Goal: Information Seeking & Learning: Find specific fact

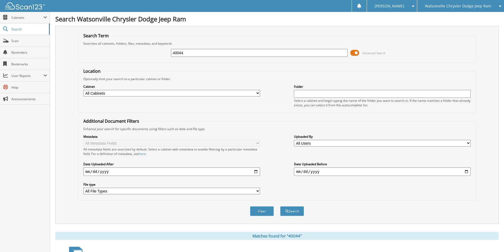
drag, startPoint x: 164, startPoint y: 56, endPoint x: 149, endPoint y: 60, distance: 15.0
click at [149, 60] on fieldset "Search Term Searches all cabinets, folders, files, metadata, and keywords 40044…" at bounding box center [277, 48] width 398 height 30
type input "42408"
click at [280, 206] on button "Search" at bounding box center [292, 211] width 24 height 10
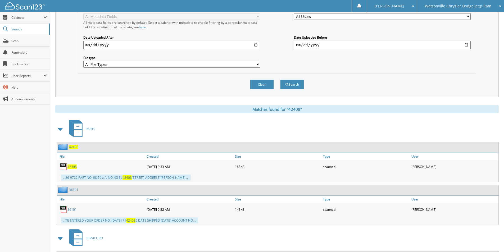
scroll to position [132, 0]
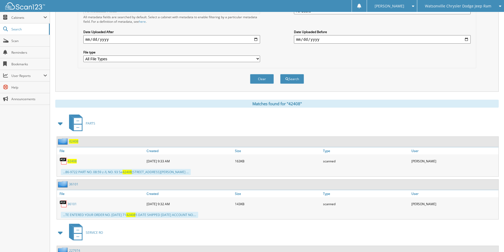
click at [68, 160] on span "42408" at bounding box center [71, 161] width 9 height 4
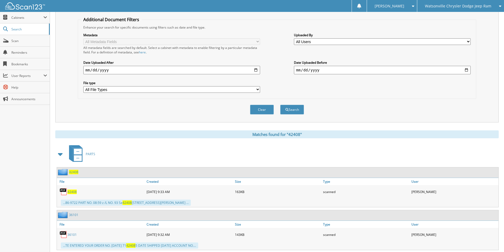
scroll to position [79, 0]
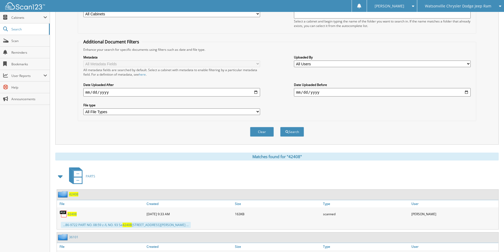
click at [63, 177] on span at bounding box center [60, 177] width 7 height 10
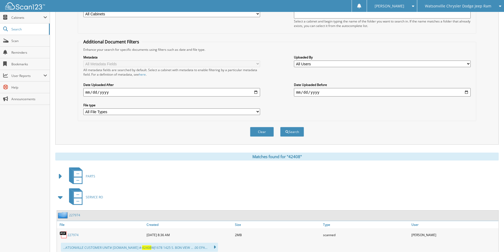
click at [63, 200] on span at bounding box center [60, 197] width 7 height 10
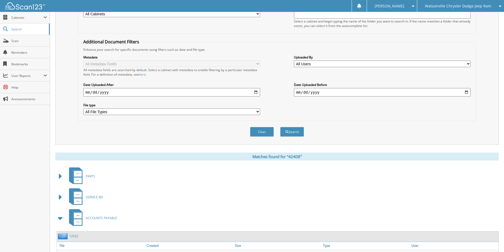
click at [82, 216] on icon at bounding box center [78, 216] width 8 height 6
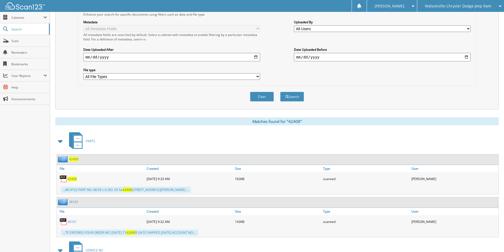
scroll to position [159, 0]
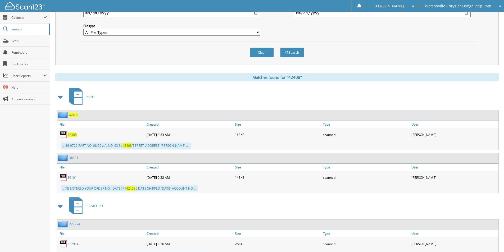
click at [60, 95] on span at bounding box center [60, 97] width 7 height 10
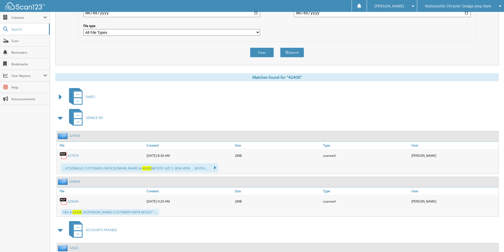
click at [59, 119] on span at bounding box center [60, 118] width 7 height 10
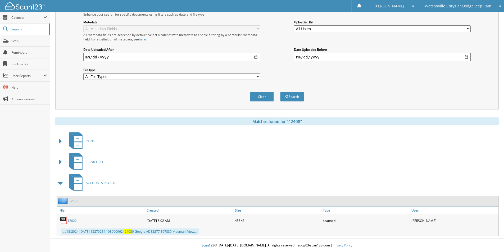
click at [60, 182] on span at bounding box center [60, 183] width 7 height 10
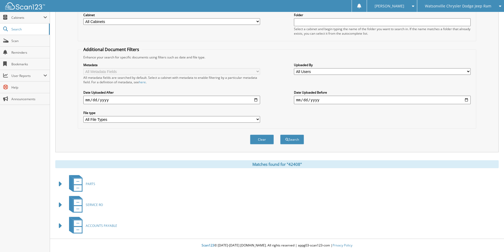
click at [61, 227] on span at bounding box center [60, 226] width 7 height 10
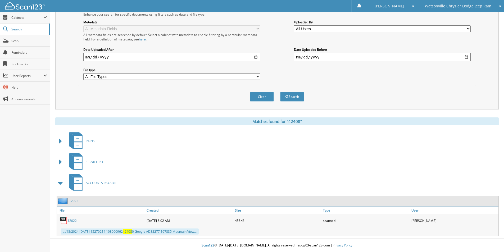
click at [68, 220] on link "12022" at bounding box center [71, 220] width 9 height 4
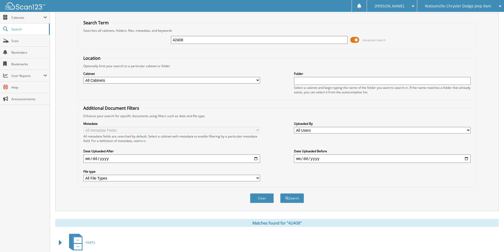
scroll to position [9, 0]
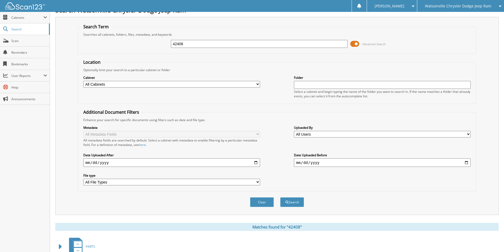
drag, startPoint x: 194, startPoint y: 44, endPoint x: 159, endPoint y: 46, distance: 35.5
click at [170, 46] on div "42408 Advanced Search" at bounding box center [277, 44] width 392 height 14
type input "38915"
click at [280, 197] on button "Search" at bounding box center [292, 202] width 24 height 10
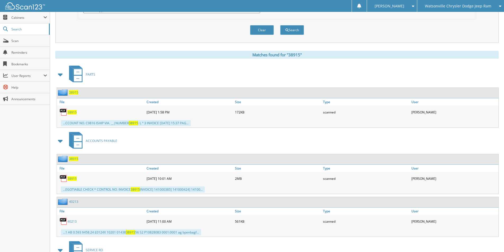
scroll to position [185, 0]
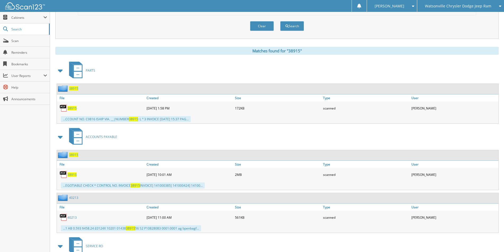
click at [63, 175] on img at bounding box center [63, 174] width 8 height 8
click at [72, 175] on span "38915" at bounding box center [71, 174] width 9 height 4
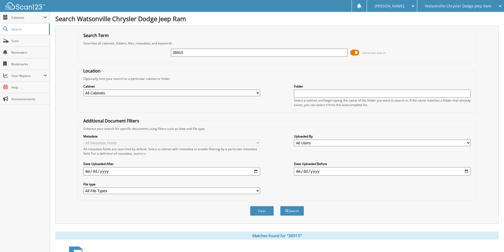
scroll to position [0, 0]
drag, startPoint x: 217, startPoint y: 53, endPoint x: 150, endPoint y: 56, distance: 67.5
click at [150, 56] on div "38915 Advanced Search" at bounding box center [277, 53] width 392 height 14
type input "38696"
click at [280, 206] on button "Search" at bounding box center [292, 211] width 24 height 10
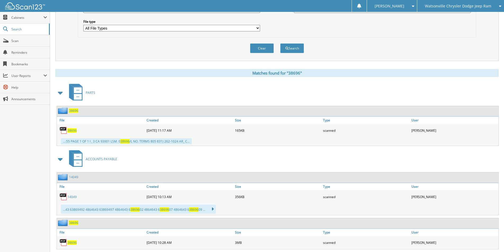
scroll to position [211, 0]
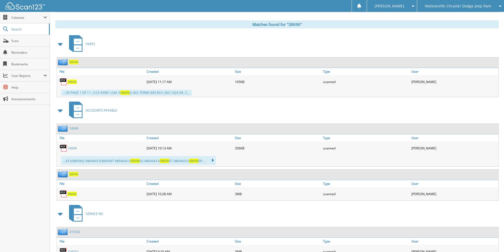
drag, startPoint x: 133, startPoint y: 193, endPoint x: 99, endPoint y: 193, distance: 34.4
click at [100, 195] on div "38696" at bounding box center [101, 193] width 88 height 11
click at [71, 193] on span "38696" at bounding box center [71, 194] width 9 height 4
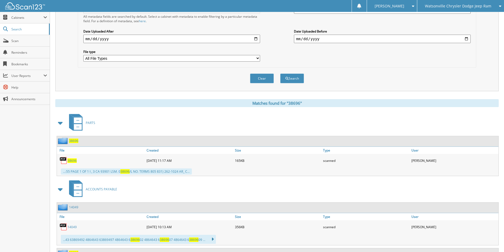
scroll to position [132, 0]
click at [71, 160] on span "38696" at bounding box center [71, 161] width 9 height 4
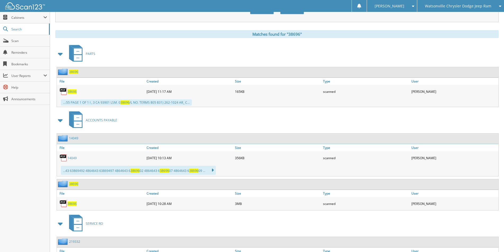
scroll to position [246, 0]
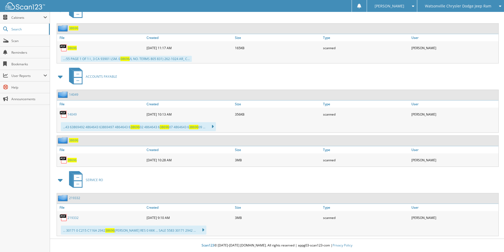
click at [110, 160] on div "38696" at bounding box center [101, 160] width 88 height 11
click at [72, 114] on link "14049" at bounding box center [71, 114] width 9 height 4
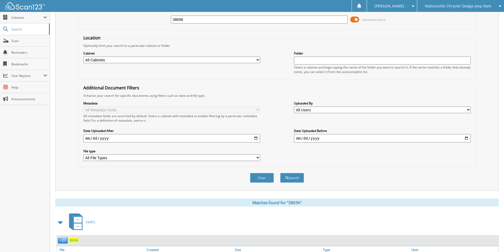
scroll to position [0, 0]
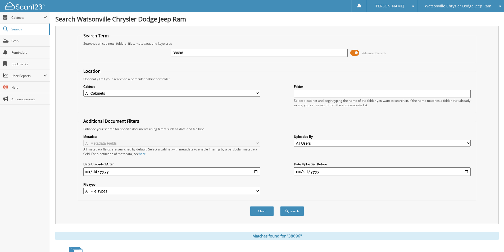
drag, startPoint x: 190, startPoint y: 53, endPoint x: 136, endPoint y: 60, distance: 55.1
click at [136, 60] on div "38696 Advanced Search" at bounding box center [277, 53] width 392 height 14
type input "41262"
click at [280, 206] on button "Search" at bounding box center [292, 211] width 24 height 10
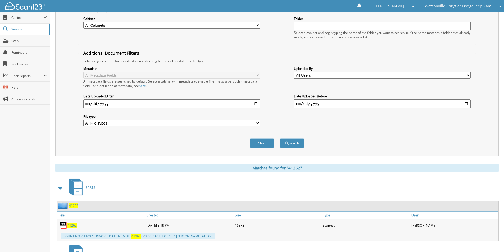
scroll to position [139, 0]
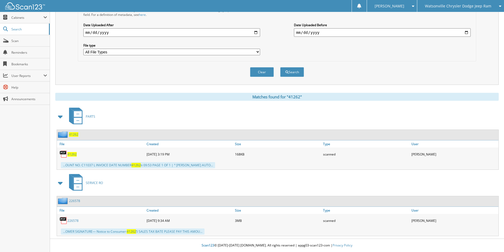
click at [71, 220] on link "226578" at bounding box center [72, 220] width 11 height 4
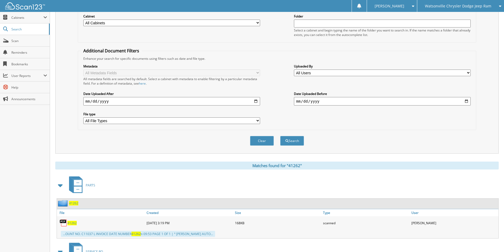
scroll to position [0, 0]
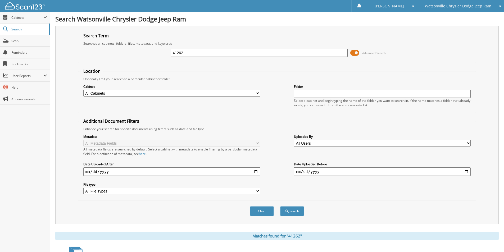
drag, startPoint x: 224, startPoint y: 52, endPoint x: 154, endPoint y: 57, distance: 70.3
click at [154, 57] on div "41262 Advanced Search" at bounding box center [277, 53] width 392 height 14
click at [298, 210] on button "Search" at bounding box center [292, 211] width 24 height 10
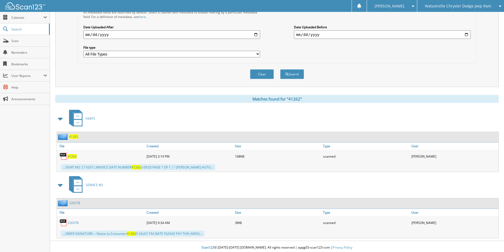
scroll to position [139, 0]
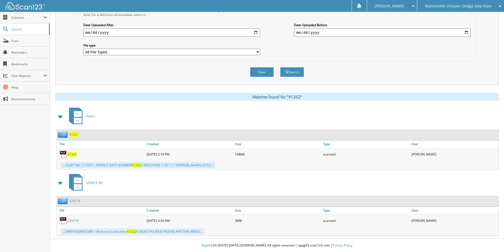
click at [73, 155] on span "41262" at bounding box center [71, 154] width 9 height 4
click at [77, 220] on link "226578" at bounding box center [72, 220] width 11 height 4
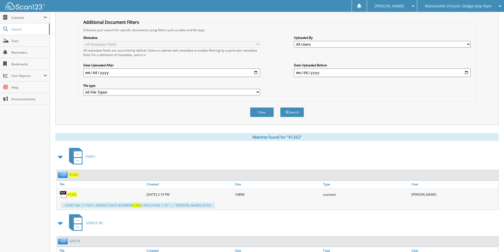
scroll to position [7, 0]
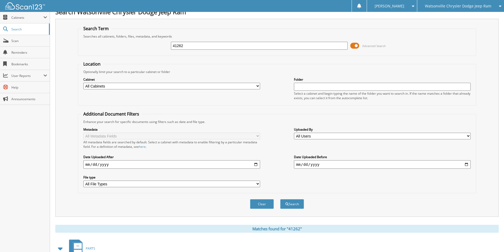
drag, startPoint x: 233, startPoint y: 45, endPoint x: 166, endPoint y: 53, distance: 68.2
click at [166, 53] on fieldset "Search Term Searches all cabinets, folders, files, metadata, and keywords 41262…" at bounding box center [277, 41] width 398 height 30
type input "41273"
click at [280, 199] on button "Search" at bounding box center [292, 204] width 24 height 10
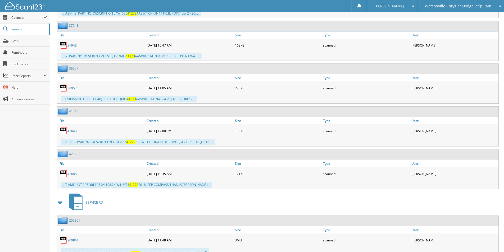
scroll to position [238, 0]
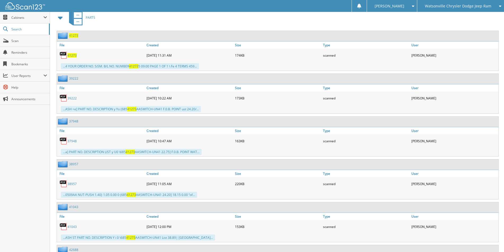
click at [70, 57] on span "41273" at bounding box center [71, 55] width 9 height 4
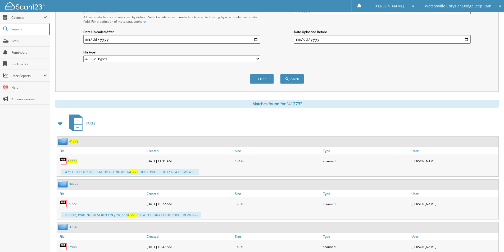
scroll to position [0, 0]
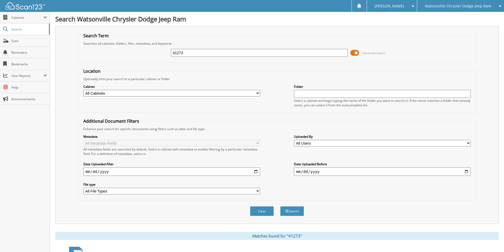
drag, startPoint x: 205, startPoint y: 53, endPoint x: 118, endPoint y: 63, distance: 87.9
click at [118, 63] on form "Search Term Searches all cabinets, folders, files, metadata, and keywords 41273…" at bounding box center [277, 127] width 398 height 189
click at [280, 206] on button "Search" at bounding box center [292, 211] width 24 height 10
type input "389213"
click at [208, 56] on input "38921" at bounding box center [259, 53] width 177 height 8
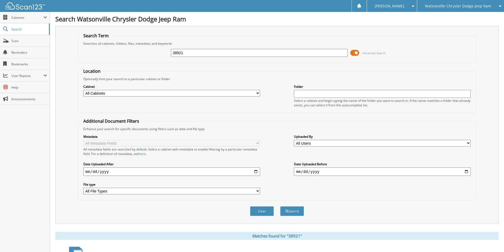
click at [280, 206] on button "Search" at bounding box center [292, 211] width 24 height 10
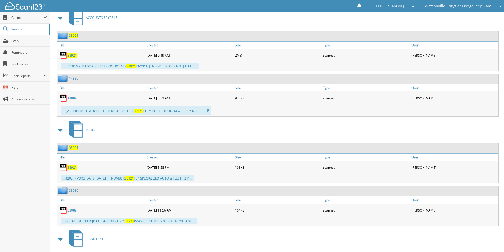
scroll to position [159, 0]
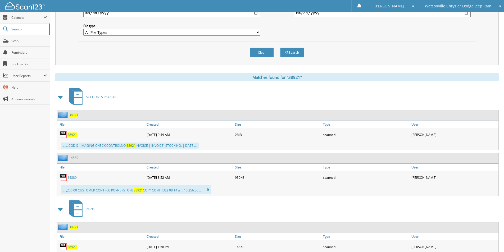
click at [73, 135] on span "38921" at bounding box center [71, 134] width 9 height 4
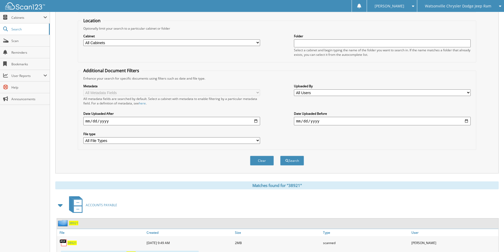
scroll to position [0, 0]
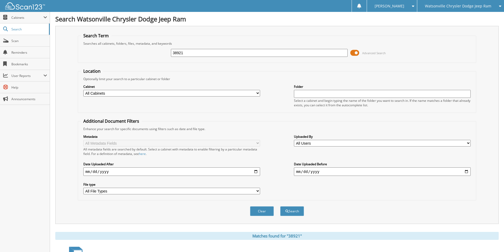
drag, startPoint x: 199, startPoint y: 56, endPoint x: 141, endPoint y: 60, distance: 57.2
click at [148, 59] on div "38921 Advanced Search" at bounding box center [277, 53] width 392 height 14
type input "38852"
click at [280, 206] on button "Search" at bounding box center [292, 211] width 24 height 10
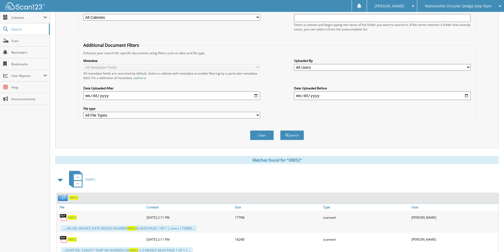
scroll to position [132, 0]
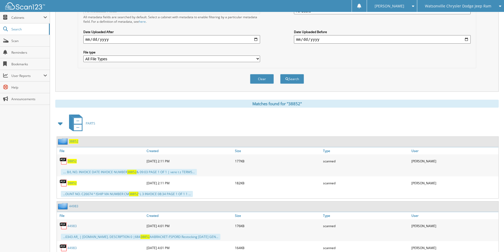
click at [72, 162] on span "38852" at bounding box center [71, 161] width 9 height 4
click at [72, 183] on span "38852" at bounding box center [71, 183] width 9 height 4
click at [73, 183] on span "38852" at bounding box center [71, 183] width 9 height 4
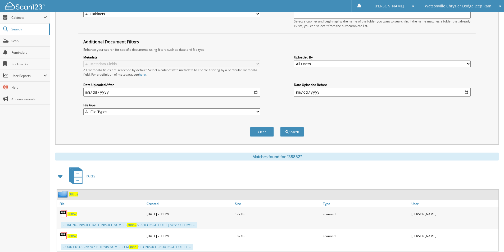
scroll to position [0, 0]
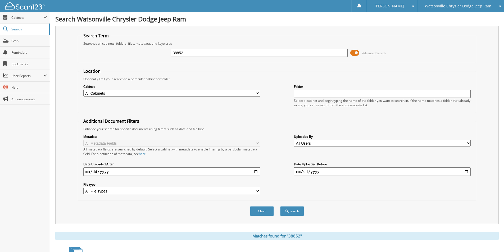
drag, startPoint x: 189, startPoint y: 57, endPoint x: 151, endPoint y: 61, distance: 37.7
click at [151, 61] on fieldset "Search Term Searches all cabinets, folders, files, metadata, and keywords 38852…" at bounding box center [277, 48] width 398 height 30
type input "39068"
click at [280, 206] on button "Search" at bounding box center [292, 211] width 24 height 10
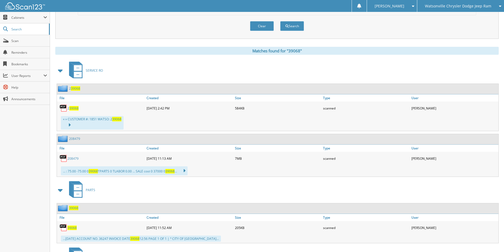
click at [70, 107] on span "39068" at bounding box center [73, 108] width 9 height 4
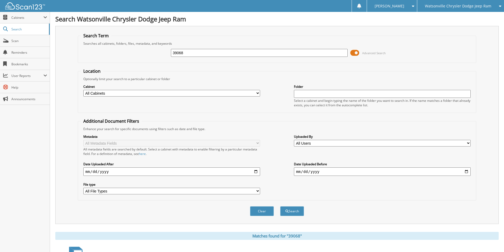
drag, startPoint x: 214, startPoint y: 54, endPoint x: 160, endPoint y: 46, distance: 54.2
click at [156, 56] on div "39068 Advanced Search" at bounding box center [277, 53] width 392 height 14
type input "41273"
click at [280, 206] on button "Search" at bounding box center [292, 211] width 24 height 10
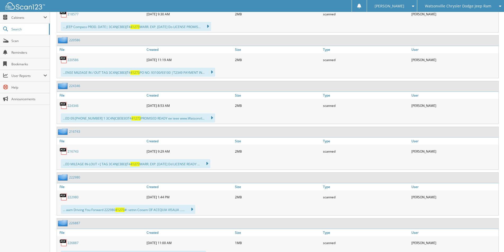
scroll to position [925, 0]
click at [75, 107] on link "224346" at bounding box center [72, 106] width 11 height 4
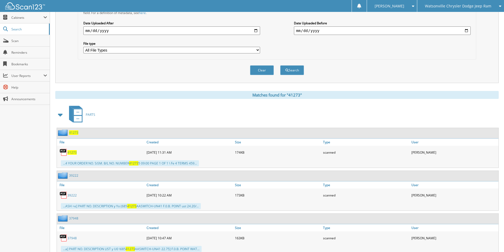
scroll to position [159, 0]
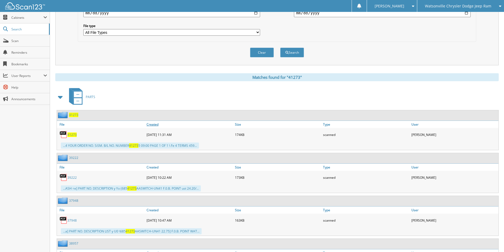
click at [156, 125] on link "Created" at bounding box center [189, 124] width 88 height 7
click at [155, 123] on link "Created" at bounding box center [189, 124] width 88 height 7
click at [162, 106] on div "PARTS" at bounding box center [276, 96] width 443 height 21
click at [161, 112] on div "41273" at bounding box center [277, 115] width 441 height 10
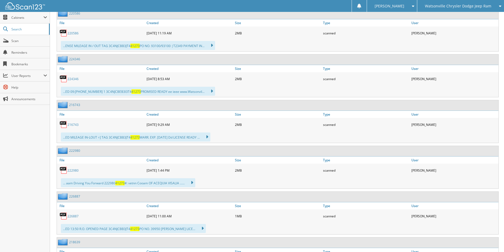
scroll to position [950, 0]
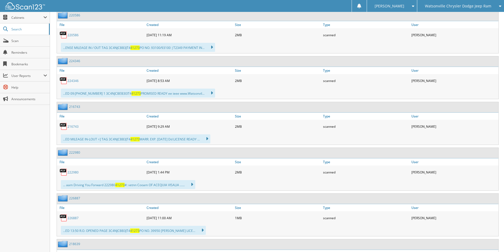
click at [78, 214] on div "226887" at bounding box center [101, 218] width 88 height 11
click at [75, 218] on link "226887" at bounding box center [72, 218] width 11 height 4
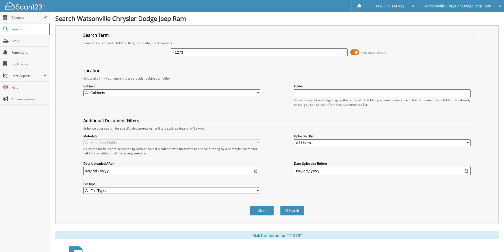
scroll to position [0, 0]
drag, startPoint x: 200, startPoint y: 56, endPoint x: 147, endPoint y: 57, distance: 52.6
click at [147, 57] on div "41273 Advanced Search" at bounding box center [277, 53] width 392 height 14
type input "39323"
click at [280, 206] on button "Search" at bounding box center [292, 211] width 24 height 10
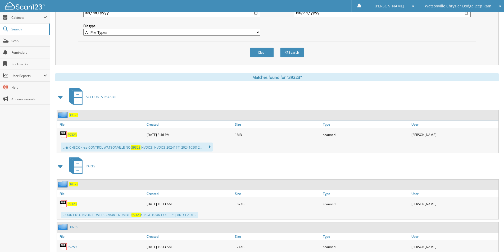
click at [69, 135] on span "39323" at bounding box center [71, 134] width 9 height 4
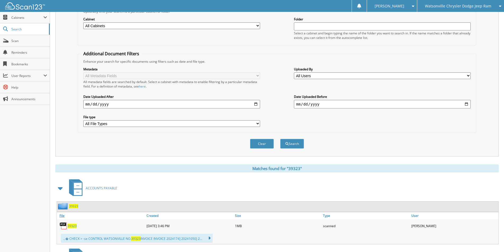
scroll to position [26, 0]
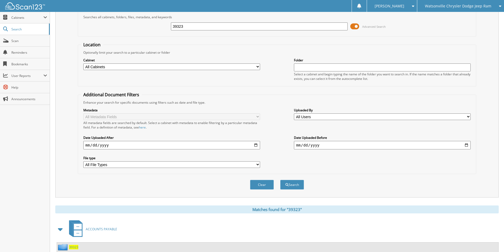
drag, startPoint x: 178, startPoint y: 28, endPoint x: 141, endPoint y: 30, distance: 37.1
click at [141, 30] on div "39323 Advanced Search" at bounding box center [277, 26] width 392 height 14
type input "38915"
click at [280, 180] on button "Search" at bounding box center [292, 185] width 24 height 10
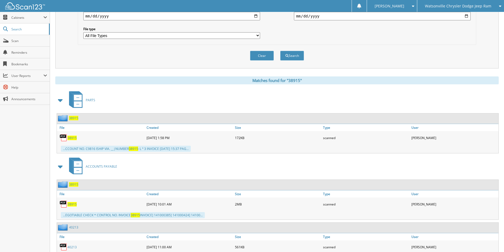
scroll to position [185, 0]
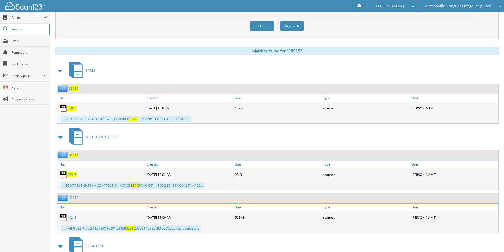
click at [73, 175] on span "38915" at bounding box center [71, 174] width 9 height 4
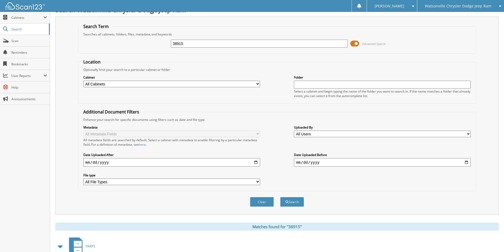
scroll to position [0, 0]
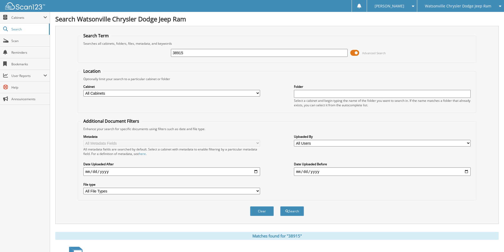
drag, startPoint x: 201, startPoint y: 50, endPoint x: 89, endPoint y: 62, distance: 112.9
click at [91, 62] on fieldset "Search Term Searches all cabinets, folders, files, metadata, and keywords 38915…" at bounding box center [277, 48] width 398 height 30
type input "39120"
click at [309, 212] on div "Clear Search" at bounding box center [277, 210] width 398 height 21
click at [297, 212] on button "Search" at bounding box center [292, 211] width 24 height 10
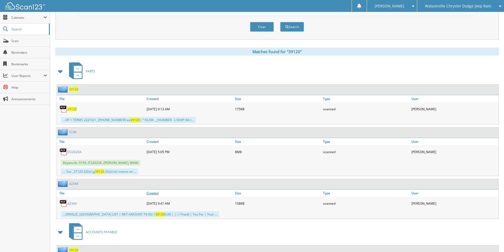
scroll to position [264, 0]
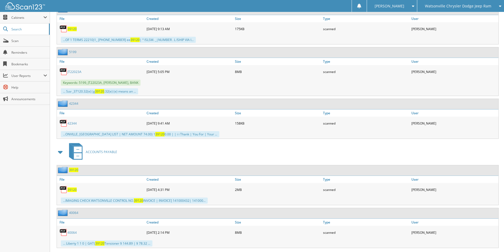
click at [69, 190] on span "39120" at bounding box center [71, 189] width 9 height 4
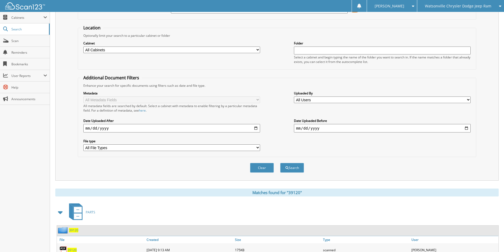
scroll to position [0, 0]
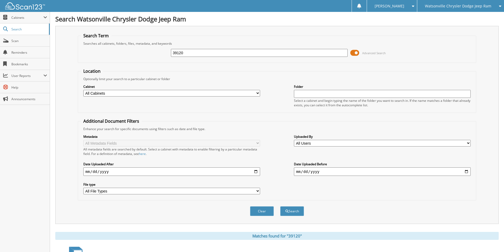
drag, startPoint x: 166, startPoint y: 58, endPoint x: 158, endPoint y: 58, distance: 7.7
click at [158, 59] on div "39120 Advanced Search" at bounding box center [277, 53] width 392 height 14
type input "39061"
click at [280, 206] on button "Search" at bounding box center [292, 211] width 24 height 10
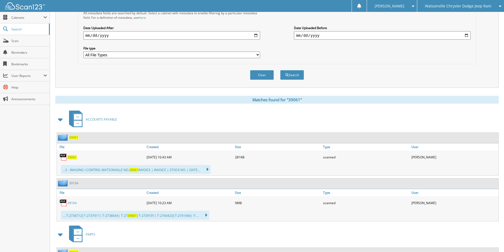
scroll to position [159, 0]
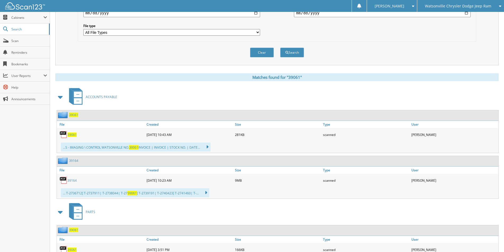
click at [68, 134] on span "39061" at bounding box center [71, 134] width 9 height 4
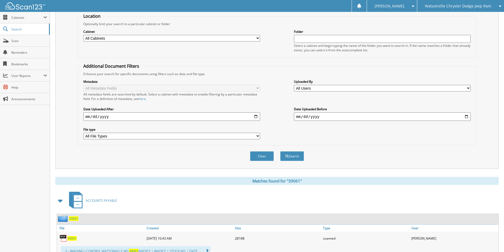
scroll to position [0, 0]
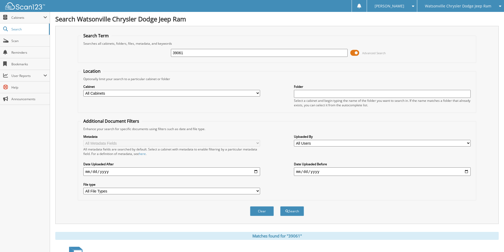
drag, startPoint x: 197, startPoint y: 53, endPoint x: 124, endPoint y: 57, distance: 73.3
click at [124, 57] on div "39061 Advanced Search" at bounding box center [277, 53] width 392 height 14
type input "38982"
click at [280, 206] on button "Search" at bounding box center [292, 211] width 24 height 10
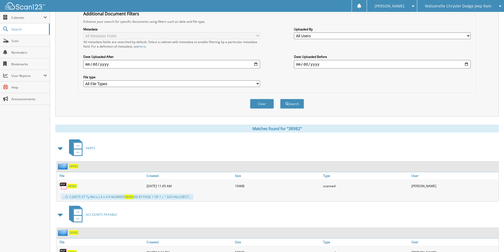
scroll to position [159, 0]
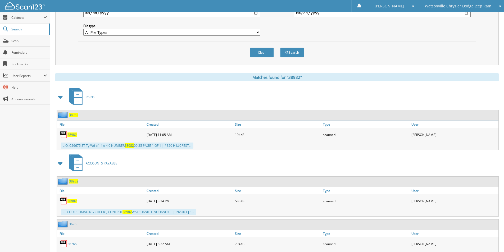
click at [69, 135] on span "38982" at bounding box center [71, 134] width 9 height 4
click at [73, 201] on span "38982" at bounding box center [71, 201] width 9 height 4
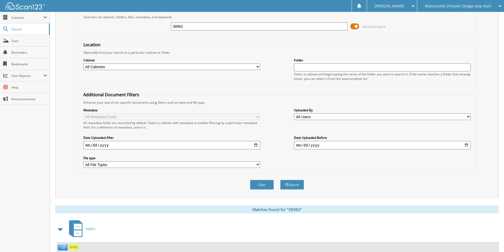
drag, startPoint x: 190, startPoint y: 29, endPoint x: 134, endPoint y: 34, distance: 56.0
click at [138, 33] on div "38982 Advanced Search" at bounding box center [277, 26] width 392 height 14
type input "39061"
click at [287, 183] on button "Search" at bounding box center [292, 185] width 24 height 10
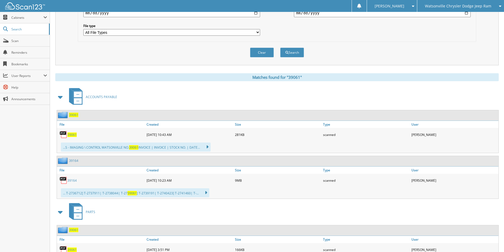
click at [70, 133] on span "39061" at bounding box center [71, 134] width 9 height 4
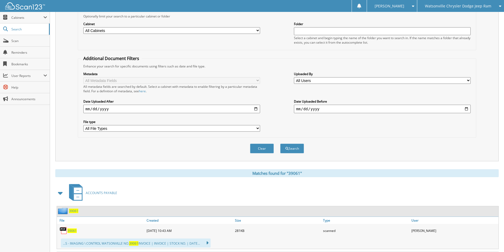
scroll to position [26, 0]
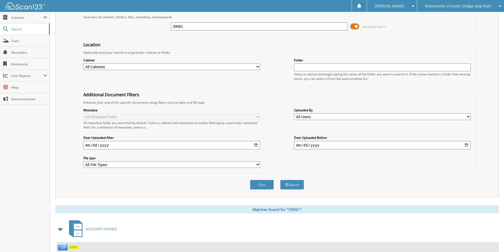
drag, startPoint x: 203, startPoint y: 26, endPoint x: 102, endPoint y: 22, distance: 101.3
click at [102, 22] on div "39061 Advanced Search" at bounding box center [277, 26] width 392 height 14
type input "39323"
click at [280, 180] on button "Search" at bounding box center [292, 185] width 24 height 10
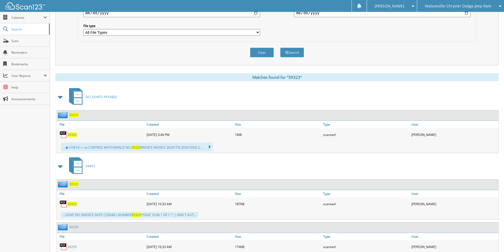
click at [71, 133] on span "39323" at bounding box center [71, 134] width 9 height 4
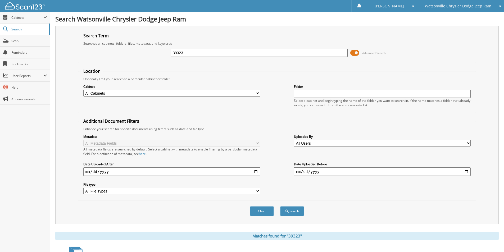
drag, startPoint x: 186, startPoint y: 55, endPoint x: 89, endPoint y: 60, distance: 97.7
click at [89, 60] on fieldset "Search Term Searches all cabinets, folders, files, metadata, and keywords 39323…" at bounding box center [277, 48] width 398 height 30
type input "39272"
click at [280, 206] on button "Search" at bounding box center [292, 211] width 24 height 10
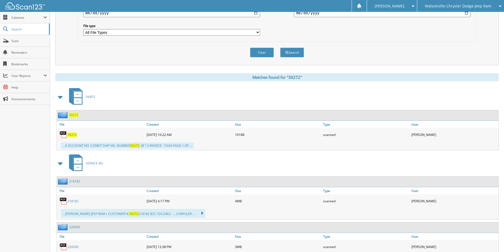
click at [73, 200] on link "218182" at bounding box center [72, 201] width 11 height 4
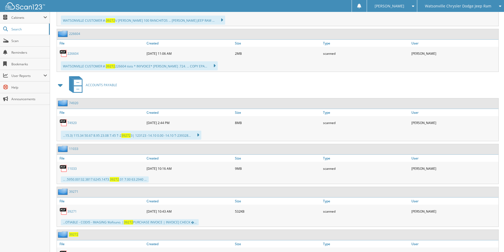
scroll to position [468, 0]
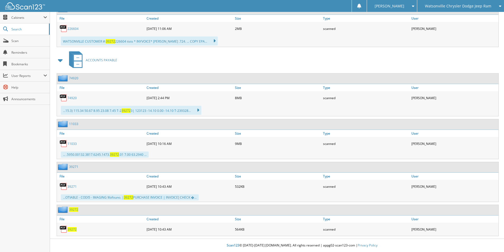
click at [74, 227] on span "39272" at bounding box center [71, 229] width 9 height 4
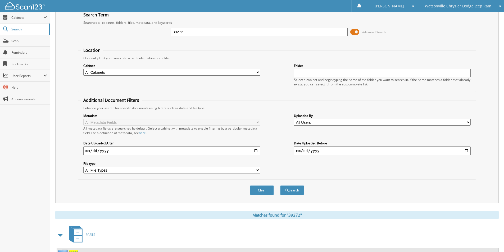
scroll to position [0, 0]
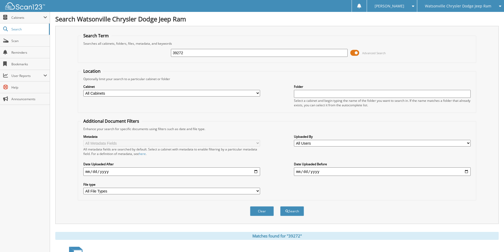
drag, startPoint x: 196, startPoint y: 50, endPoint x: 146, endPoint y: 54, distance: 49.6
click at [146, 54] on div "39272 Advanced Search" at bounding box center [277, 53] width 392 height 14
type input "39249"
click at [280, 206] on button "Search" at bounding box center [292, 211] width 24 height 10
drag, startPoint x: 220, startPoint y: 55, endPoint x: 138, endPoint y: 51, distance: 82.0
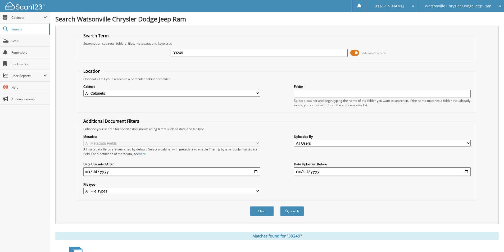
click at [133, 55] on div "39249 Advanced Search" at bounding box center [277, 53] width 392 height 14
type input "38430"
click at [280, 206] on button "Search" at bounding box center [292, 211] width 24 height 10
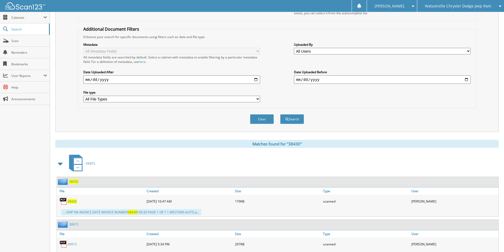
scroll to position [127, 0]
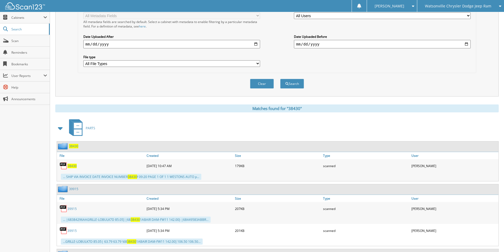
click at [64, 166] on img at bounding box center [63, 166] width 8 height 8
click at [71, 167] on span "38430" at bounding box center [71, 166] width 9 height 4
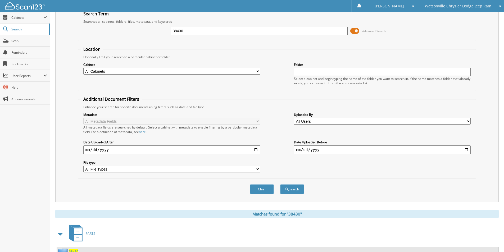
scroll to position [0, 0]
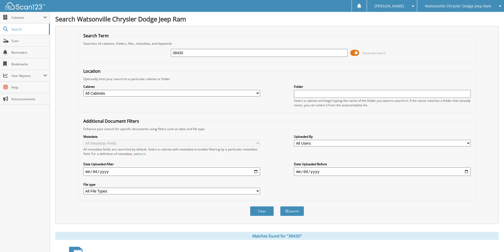
drag, startPoint x: 193, startPoint y: 53, endPoint x: 150, endPoint y: 51, distance: 42.6
click at [151, 51] on div "38430 Advanced Search" at bounding box center [277, 53] width 392 height 14
type input "41287"
click at [280, 206] on button "Search" at bounding box center [292, 211] width 24 height 10
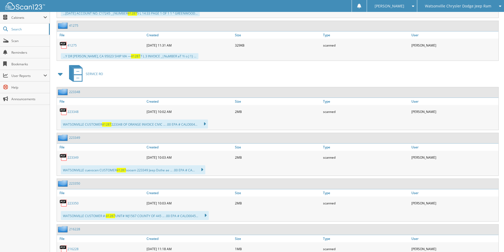
scroll to position [322, 0]
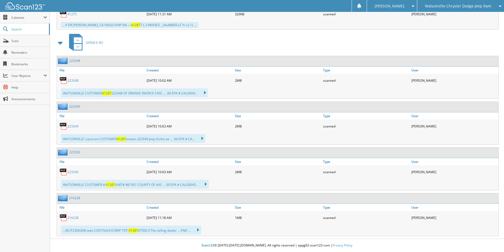
click at [76, 174] on link "223350" at bounding box center [72, 172] width 11 height 4
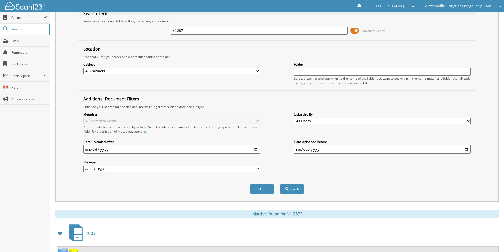
scroll to position [0, 0]
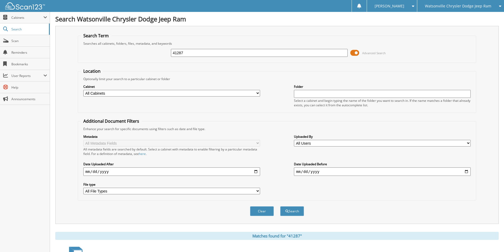
drag, startPoint x: 192, startPoint y: 54, endPoint x: 126, endPoint y: 53, distance: 66.1
click at [126, 54] on div "41287 Advanced Search" at bounding box center [277, 53] width 392 height 14
type input "1332"
click at [280, 206] on button "Search" at bounding box center [292, 211] width 24 height 10
